Goal: Communication & Community: Answer question/provide support

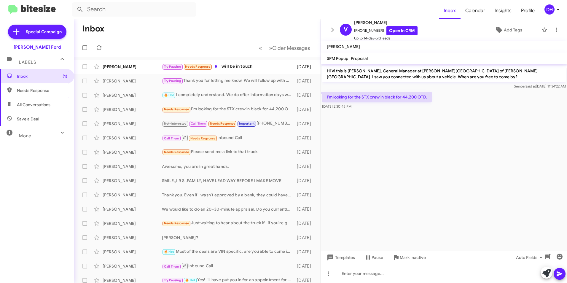
click at [555, 10] on icon at bounding box center [558, 9] width 7 height 7
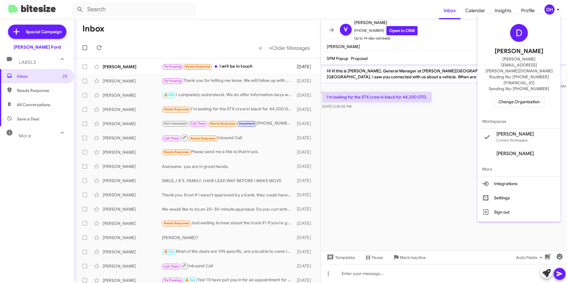
click at [519, 97] on span "Change Organization" at bounding box center [519, 102] width 41 height 10
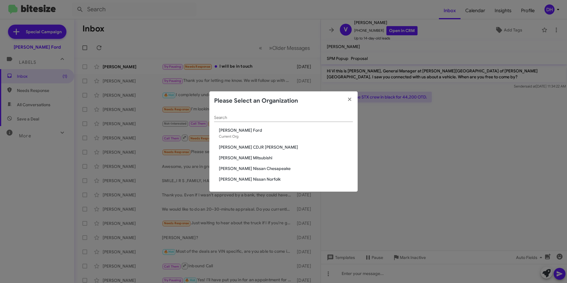
click at [266, 171] on span "[PERSON_NAME] Nissan Chesapeake" at bounding box center [286, 169] width 134 height 6
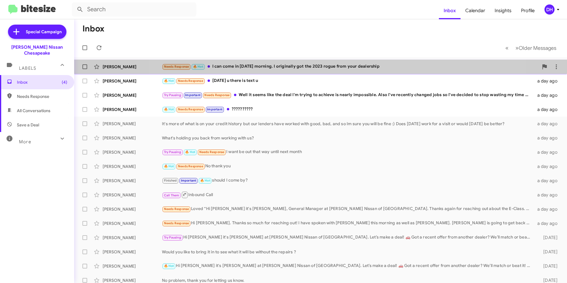
click at [325, 69] on div "Needs Response 🔥 Hot I can come in [DATE] morning. I originally got the 2023 ro…" at bounding box center [350, 66] width 377 height 7
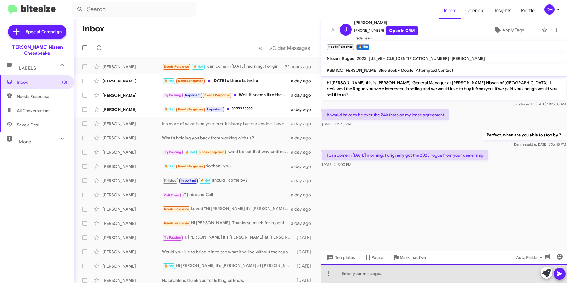
click at [374, 273] on div at bounding box center [444, 273] width 246 height 19
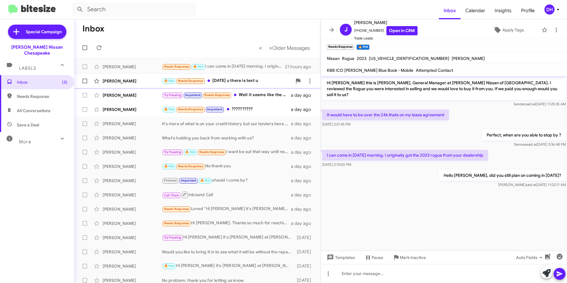
click at [228, 77] on div "[PERSON_NAME] 🔥 Hot Needs Response [DATE] u there is text u a day ago" at bounding box center [197, 81] width 237 height 12
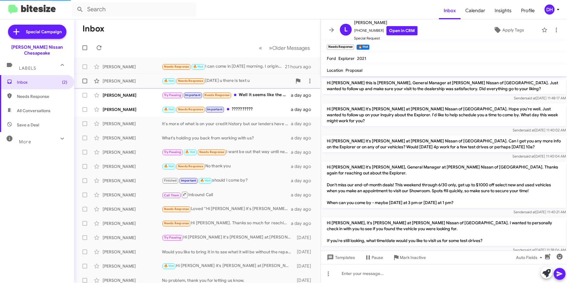
scroll to position [540, 0]
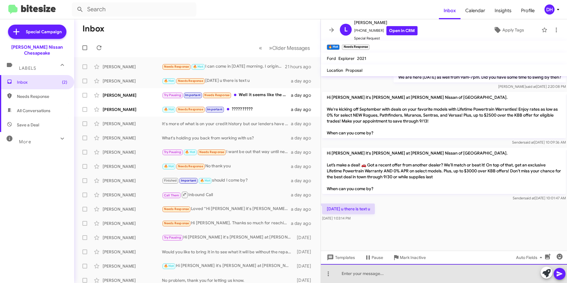
click at [361, 270] on div at bounding box center [444, 273] width 246 height 19
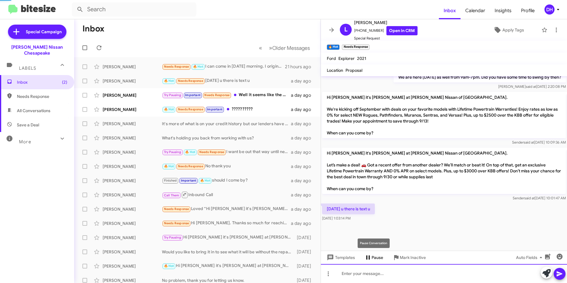
scroll to position [0, 0]
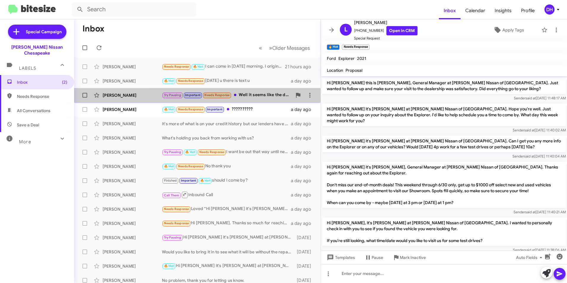
click at [244, 96] on div "Try Pausing Important Needs Response Well it seems like the deal I'm trying to …" at bounding box center [227, 95] width 130 height 7
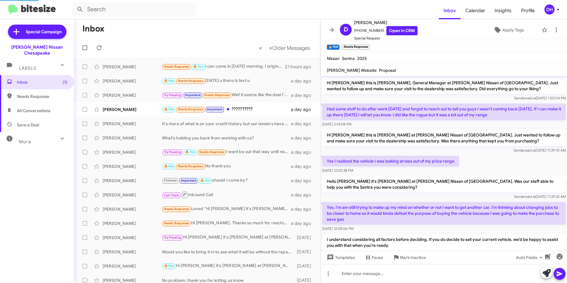
scroll to position [261, 0]
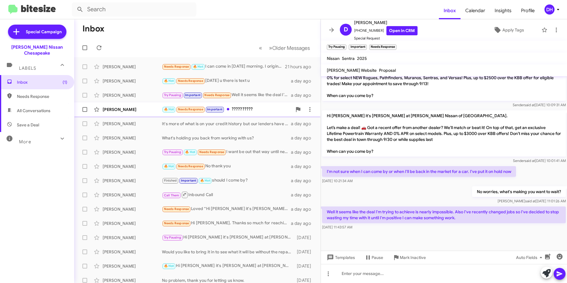
click at [232, 109] on div "🔥 Hot Needs Response Important ??????????" at bounding box center [227, 109] width 130 height 7
